Goal: Contribute content

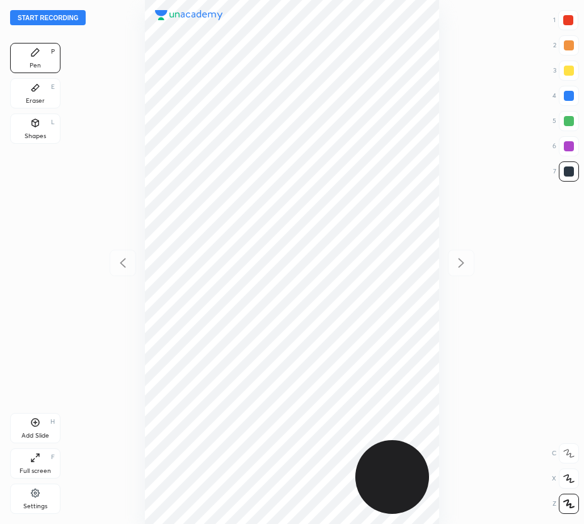
scroll to position [524, 383]
click at [43, 15] on button "Start recording" at bounding box center [48, 17] width 76 height 15
click at [569, 478] on icon at bounding box center [568, 478] width 11 height 9
drag, startPoint x: 568, startPoint y: 503, endPoint x: 523, endPoint y: 425, distance: 90.4
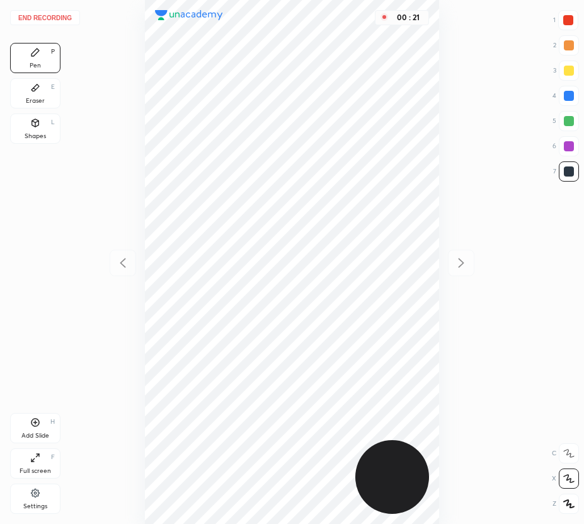
click at [568, 503] on icon at bounding box center [568, 503] width 11 height 9
click at [571, 101] on div at bounding box center [569, 96] width 20 height 20
click at [42, 426] on div "Add Slide H" at bounding box center [35, 428] width 50 height 30
drag, startPoint x: 127, startPoint y: 262, endPoint x: 122, endPoint y: 250, distance: 13.0
click at [125, 262] on icon at bounding box center [122, 262] width 15 height 15
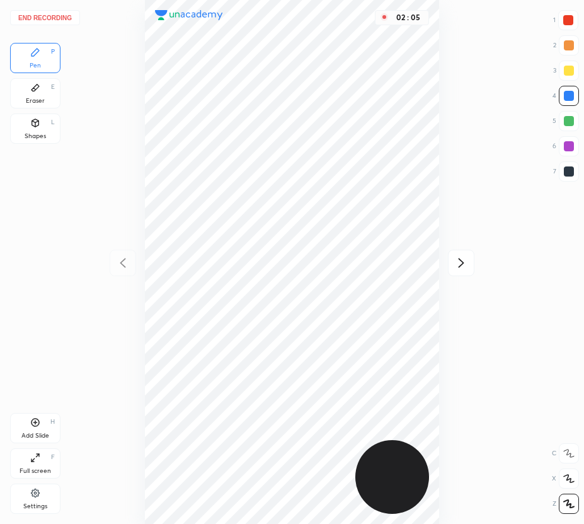
click at [459, 268] on icon at bounding box center [461, 262] width 15 height 15
click at [122, 258] on icon at bounding box center [122, 262] width 15 height 15
click at [459, 264] on icon at bounding box center [461, 262] width 15 height 15
click at [123, 263] on icon at bounding box center [122, 262] width 15 height 15
drag, startPoint x: 564, startPoint y: 119, endPoint x: 481, endPoint y: 212, distance: 124.1
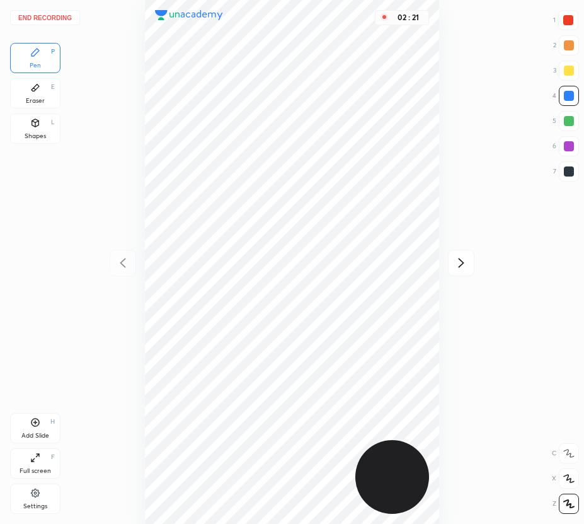
click at [564, 120] on div at bounding box center [569, 121] width 10 height 10
click at [460, 266] on icon at bounding box center [461, 262] width 15 height 15
click at [569, 159] on div "1 2 3 4 5 6 7" at bounding box center [566, 98] width 26 height 176
click at [569, 93] on div at bounding box center [569, 96] width 10 height 10
click at [28, 423] on div "Add Slide H" at bounding box center [35, 428] width 50 height 30
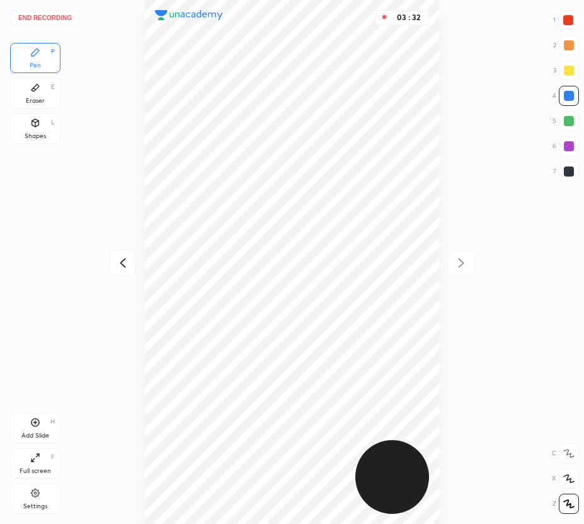
click at [567, 146] on div at bounding box center [569, 146] width 10 height 10
click at [573, 123] on div at bounding box center [569, 121] width 10 height 10
drag, startPoint x: 567, startPoint y: 44, endPoint x: 560, endPoint y: 50, distance: 9.8
click at [567, 46] on div at bounding box center [569, 45] width 10 height 10
click at [58, 14] on button "End recording" at bounding box center [45, 17] width 70 height 15
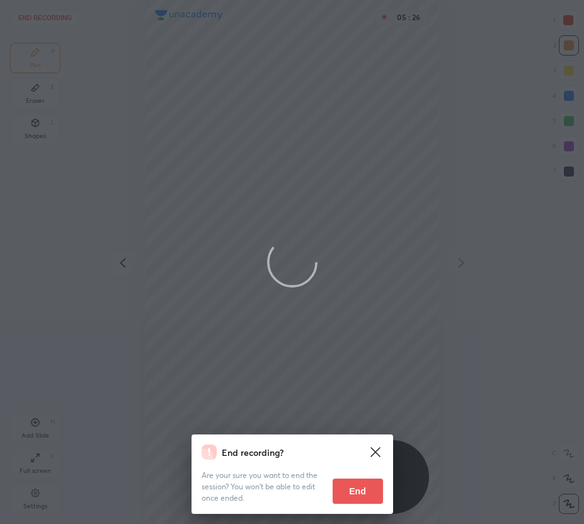
drag, startPoint x: 364, startPoint y: 491, endPoint x: 422, endPoint y: 353, distance: 149.5
click at [422, 353] on div "End recording? Are your sure you want to end the session? You won’t be able to …" at bounding box center [292, 262] width 584 height 524
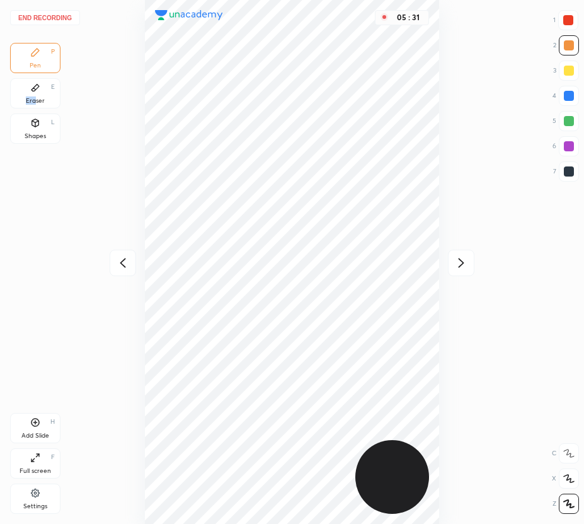
drag, startPoint x: 36, startPoint y: 95, endPoint x: 132, endPoint y: 238, distance: 172.0
click at [36, 96] on div "Eraser E" at bounding box center [35, 93] width 50 height 30
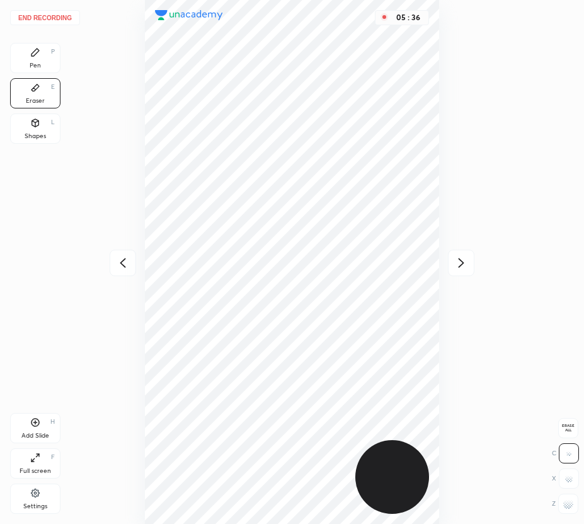
drag, startPoint x: 26, startPoint y: 59, endPoint x: 45, endPoint y: 69, distance: 21.4
click at [30, 61] on div "Pen P" at bounding box center [35, 58] width 50 height 30
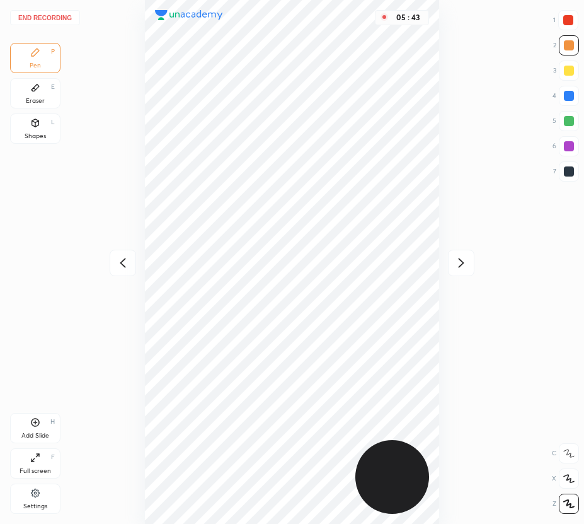
drag, startPoint x: 33, startPoint y: 422, endPoint x: 28, endPoint y: 427, distance: 7.6
click at [33, 422] on icon at bounding box center [35, 422] width 10 height 10
click at [57, 18] on button "End recording" at bounding box center [45, 17] width 70 height 15
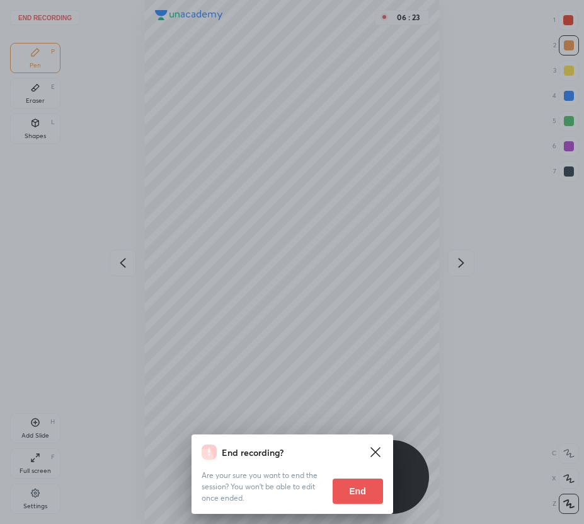
drag, startPoint x: 357, startPoint y: 493, endPoint x: 357, endPoint y: 485, distance: 8.2
click at [355, 492] on button "End" at bounding box center [358, 490] width 50 height 25
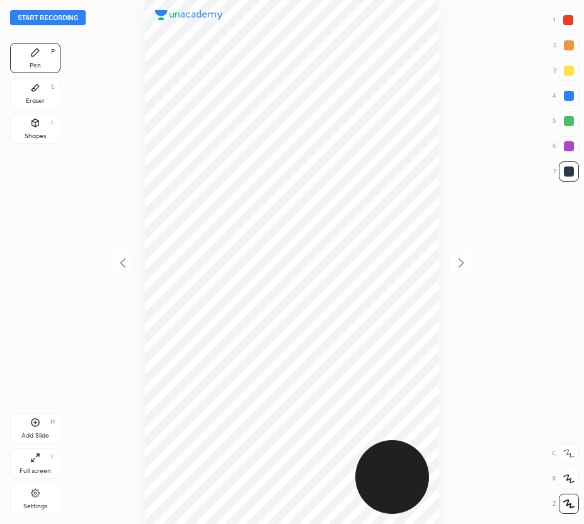
scroll to position [524, 383]
